Goal: Check status: Check status

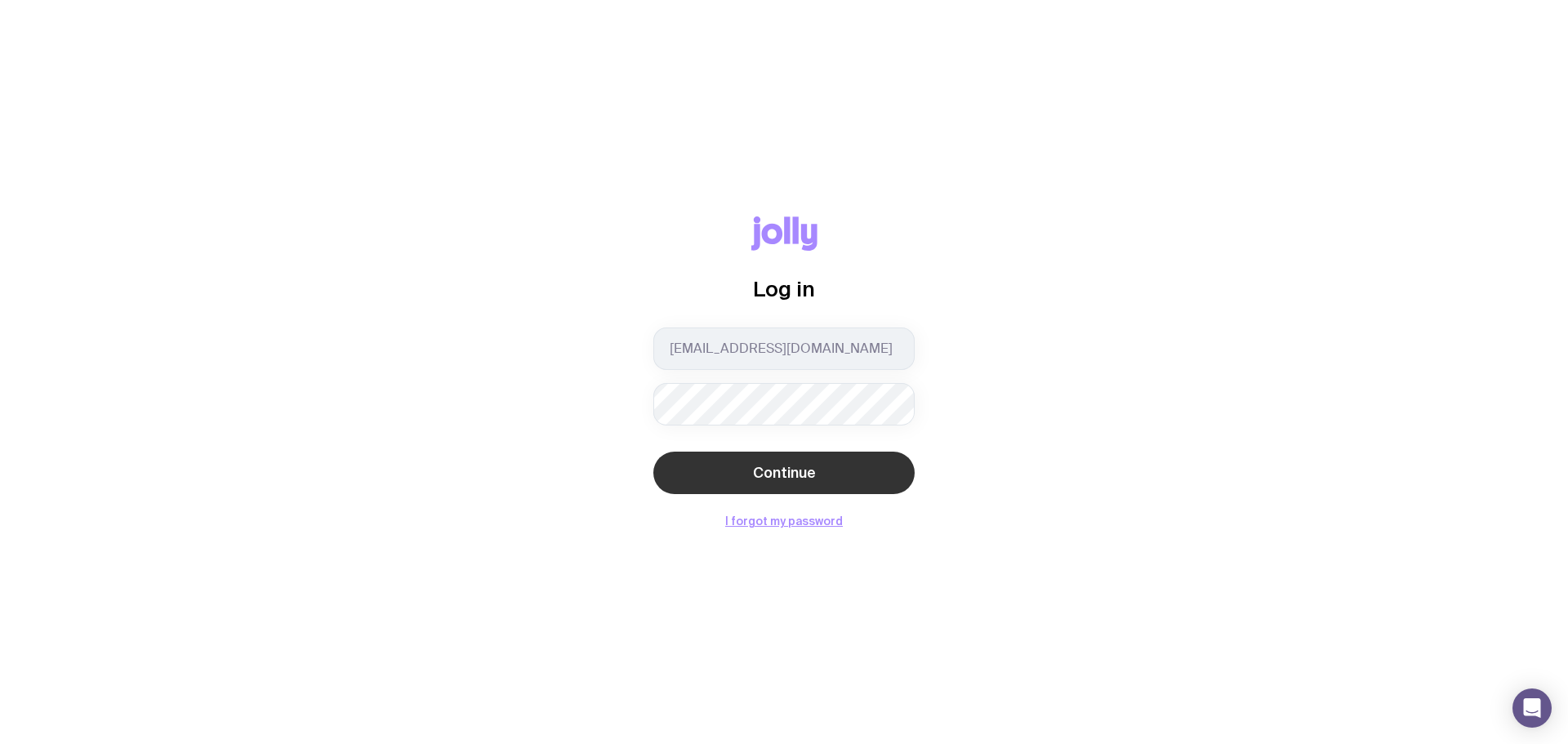
click at [781, 463] on span "Continue" at bounding box center [784, 472] width 63 height 19
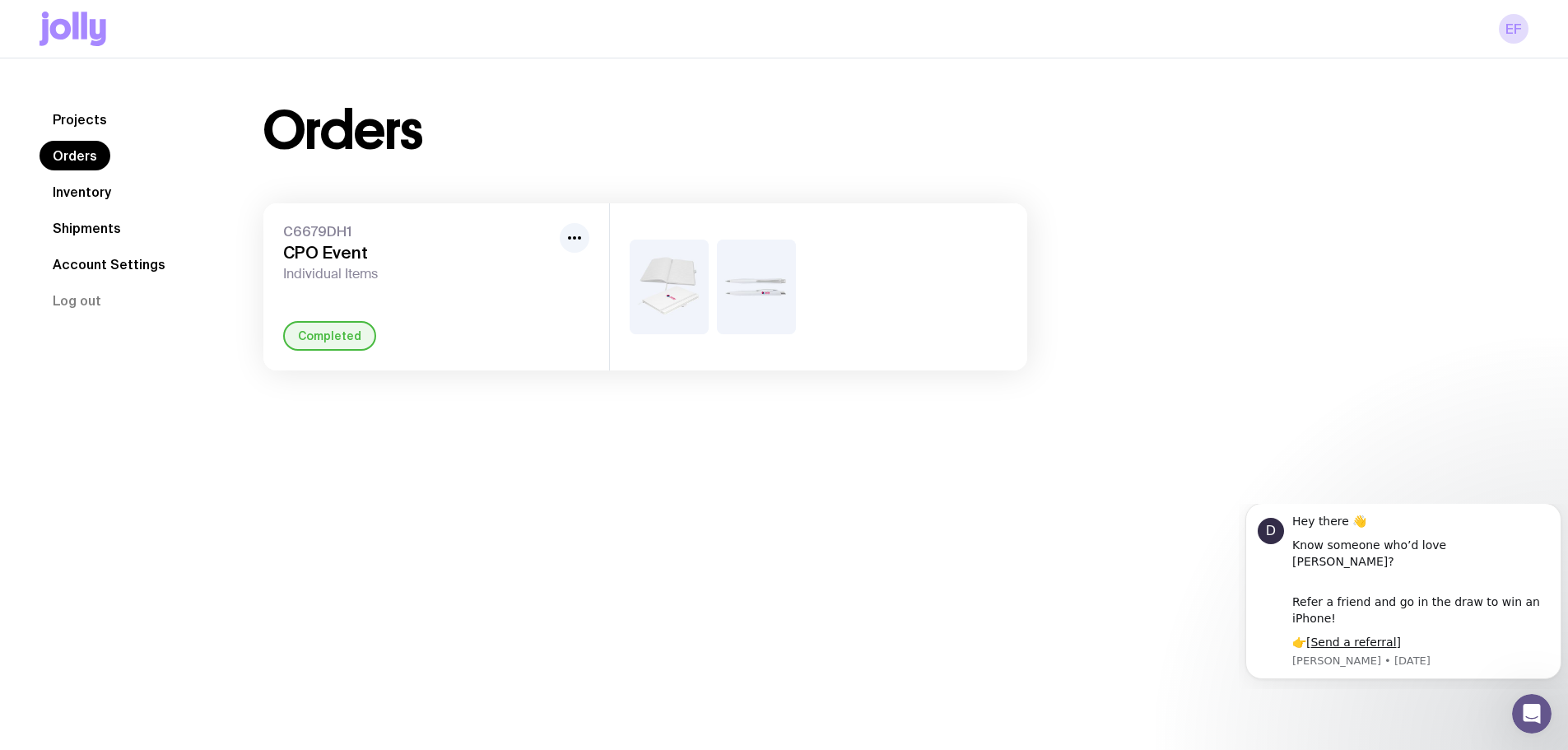
click at [688, 284] on img at bounding box center [669, 286] width 79 height 94
click at [563, 238] on button "button" at bounding box center [574, 238] width 30 height 30
click at [358, 243] on h3 "CPO Event" at bounding box center [418, 252] width 270 height 20
drag, startPoint x: 304, startPoint y: 262, endPoint x: 410, endPoint y: 263, distance: 106.0
click at [304, 263] on div "C6679DH1 CPO Event Individual Items" at bounding box center [418, 253] width 270 height 60
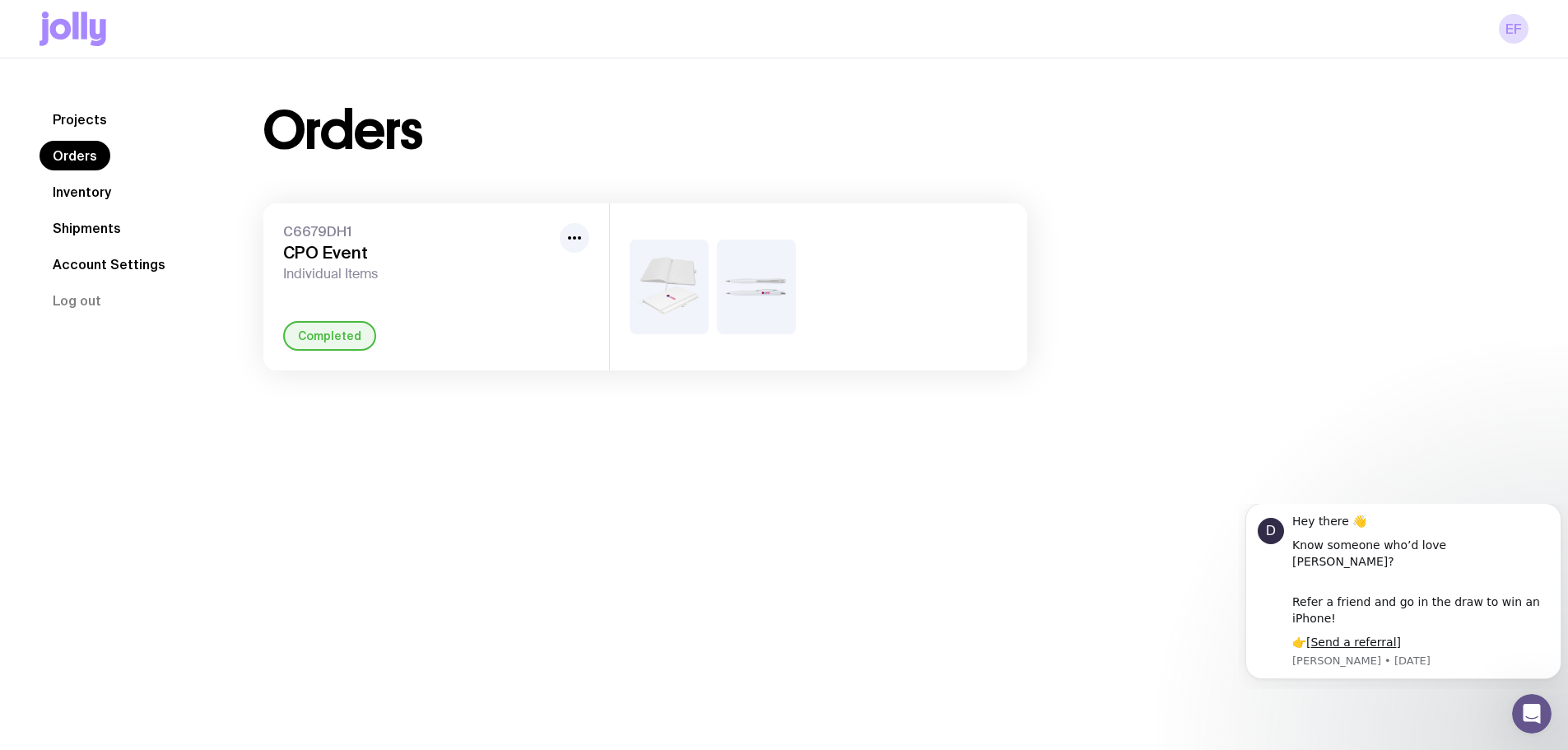
click at [700, 272] on img at bounding box center [669, 286] width 79 height 94
click at [745, 278] on img at bounding box center [756, 286] width 79 height 94
click at [492, 305] on div "C6679DH1 CPO Event Individual Items Completed" at bounding box center [436, 287] width 346 height 167
click at [81, 195] on link "Inventory" at bounding box center [82, 192] width 85 height 30
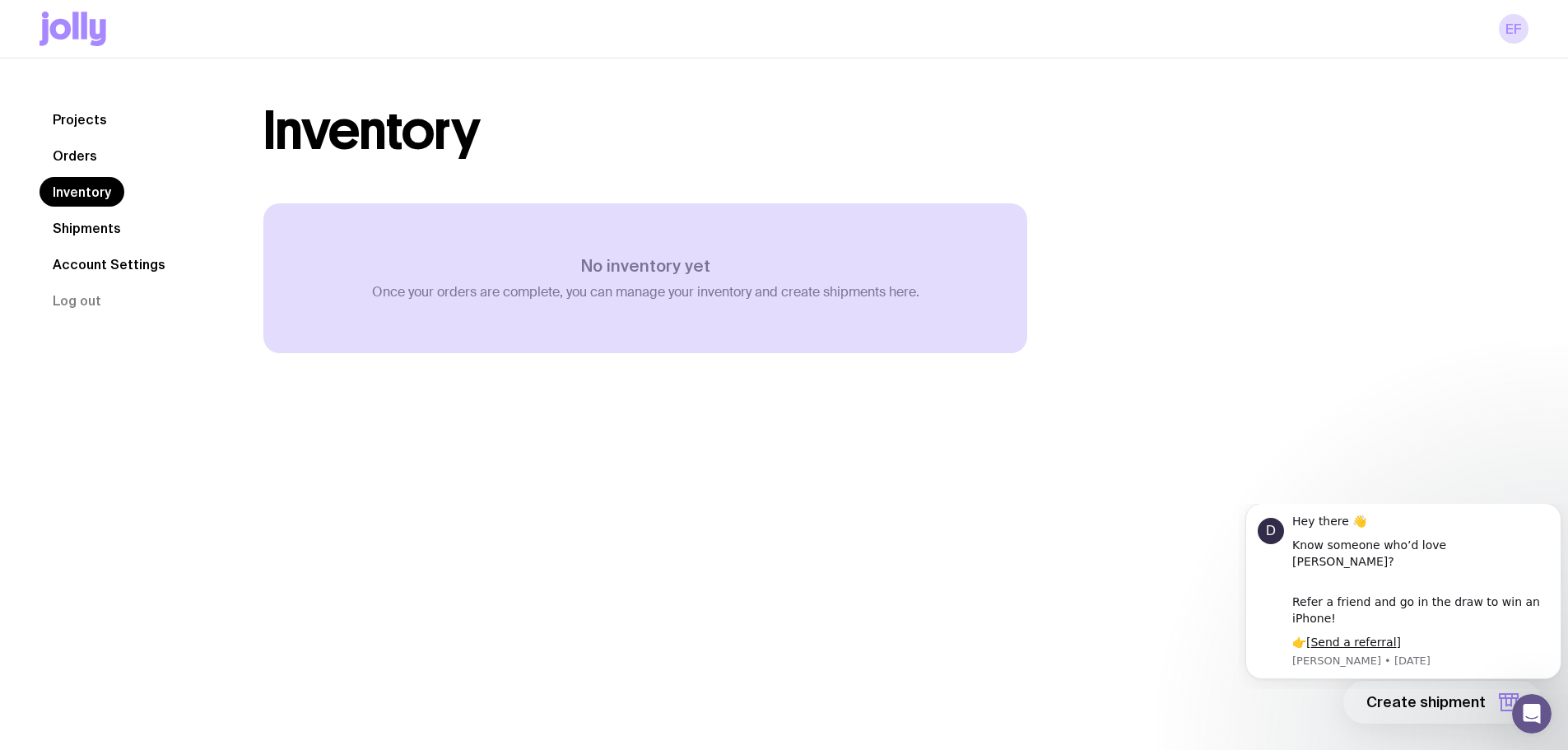
click at [67, 155] on link "Orders" at bounding box center [74, 155] width 71 height 30
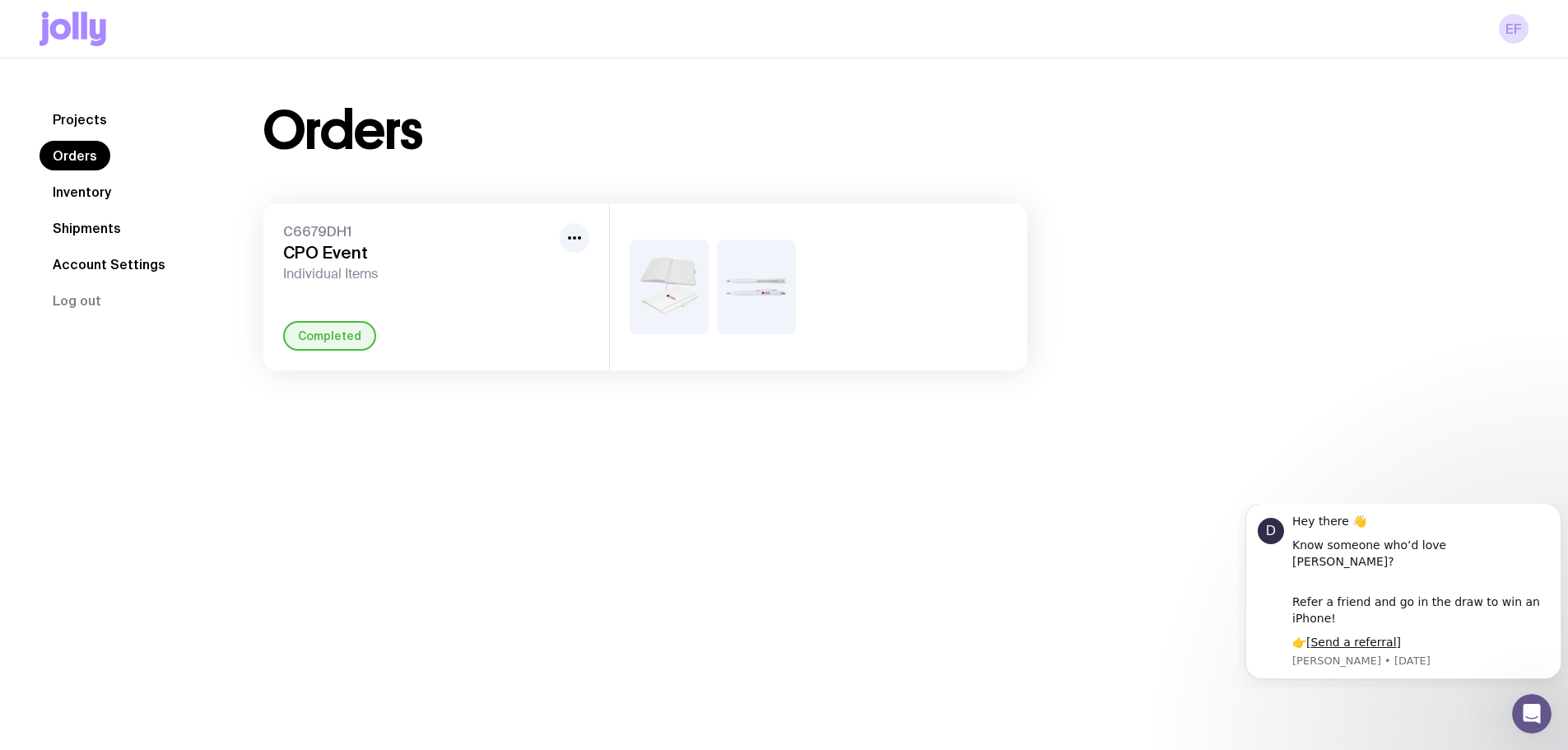
click at [676, 293] on img at bounding box center [669, 286] width 79 height 94
click at [677, 293] on img at bounding box center [669, 286] width 79 height 94
